Goal: Contribute content: Contribute content

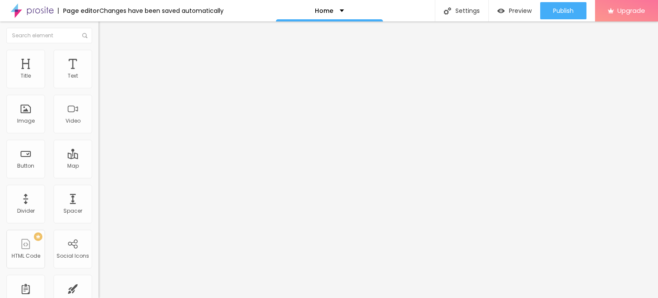
click at [99, 81] on input "Click me" at bounding box center [150, 76] width 103 height 9
paste input "Whatsapp 📞 :- [PHONE_NUMBER]"
type input "Whatsapp 📞 :- [PHONE_NUMBER]"
click at [99, 176] on input "https://" at bounding box center [150, 172] width 103 height 9
paste input "[DOMAIN_NAME][URL]"
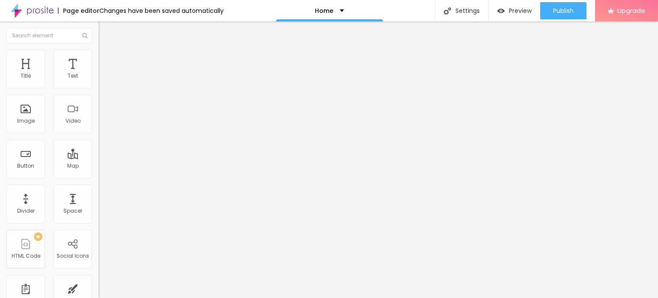
type input "[URL][DOMAIN_NAME]"
click at [99, 191] on div "Open in new tab" at bounding box center [148, 189] width 99 height 4
click at [99, 74] on span "Add image" at bounding box center [116, 69] width 35 height 7
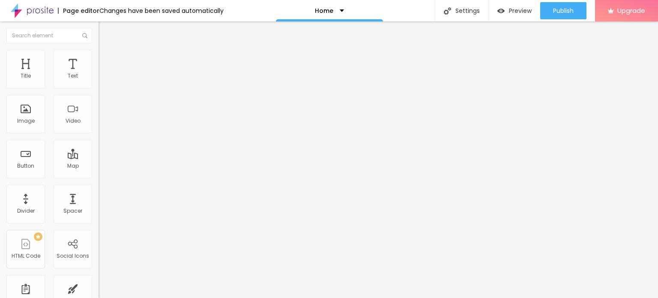
click at [99, 176] on input "https://" at bounding box center [150, 171] width 103 height 9
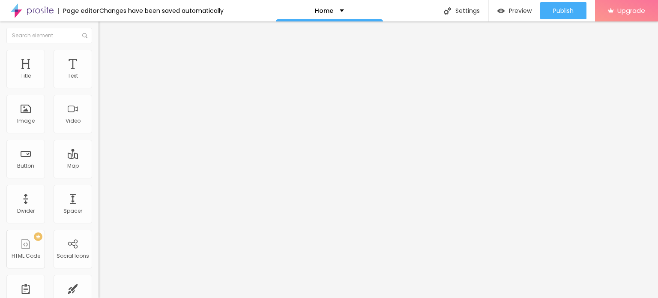
click at [99, 176] on input "https://" at bounding box center [150, 171] width 103 height 9
type input "[URL][DOMAIN_NAME]"
click at [30, 110] on div "Image" at bounding box center [25, 114] width 39 height 39
click at [99, 74] on span "Change image" at bounding box center [122, 69] width 46 height 7
click at [178, 297] on div at bounding box center [329, 303] width 658 height 0
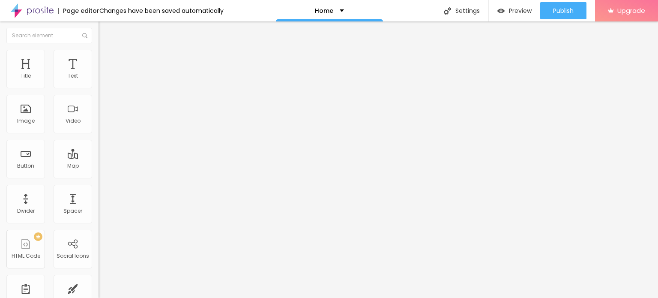
click at [176, 297] on div at bounding box center [329, 303] width 658 height 0
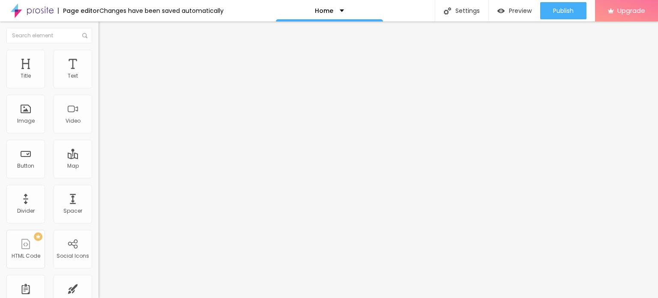
click at [174, 297] on div at bounding box center [329, 303] width 658 height 0
click at [177, 297] on div at bounding box center [329, 303] width 658 height 0
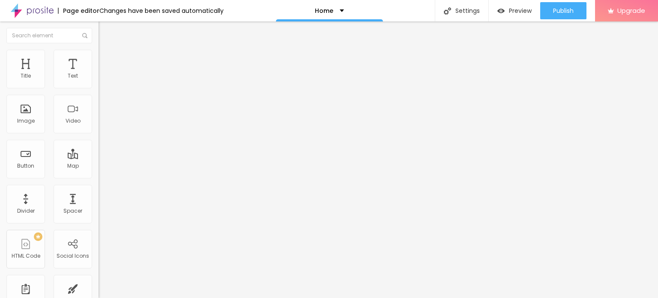
click at [143, 297] on div "Subindo 2/4 arquivos" at bounding box center [329, 300] width 658 height 5
click at [99, 176] on input "https://" at bounding box center [150, 171] width 103 height 9
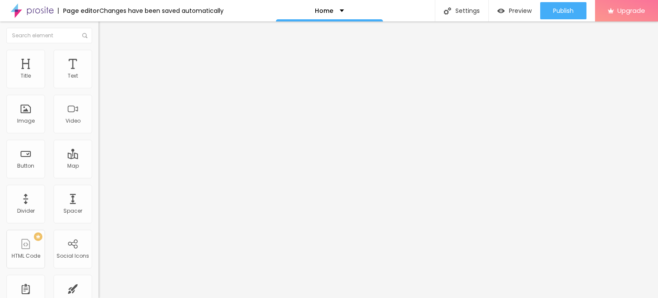
type input "[URL][DOMAIN_NAME]"
click at [37, 8] on img at bounding box center [32, 10] width 43 height 21
